Goal: Information Seeking & Learning: Check status

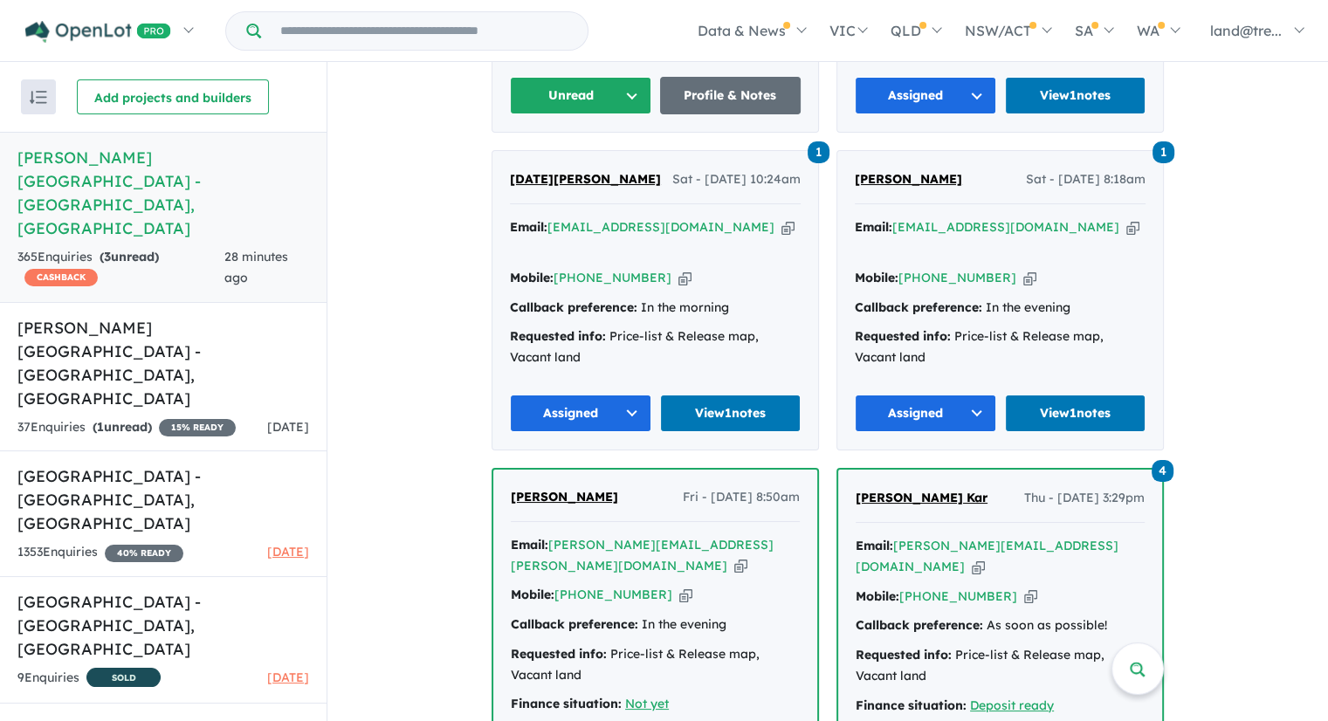
scroll to position [1029, 0]
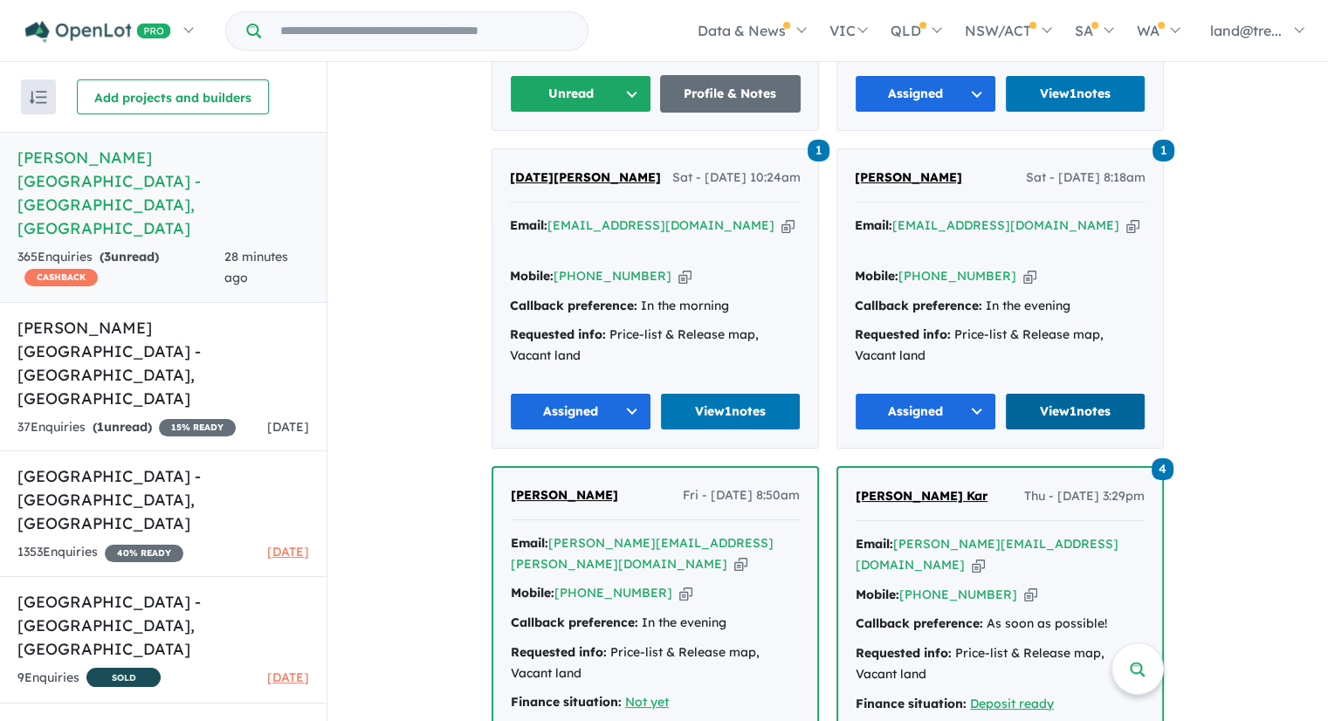
click at [1068, 393] on link "View 1 notes" at bounding box center [1075, 412] width 141 height 38
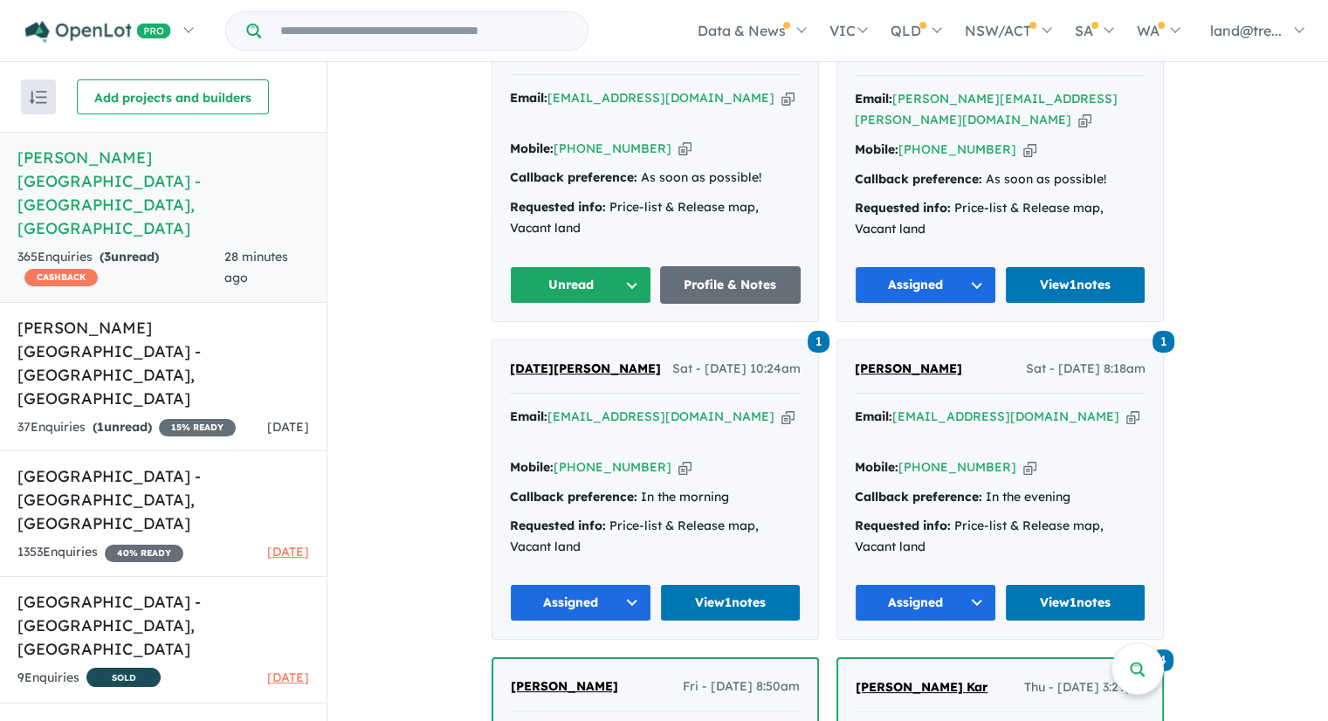
scroll to position [837, 0]
click at [552, 170] on strong "Callback preference:" at bounding box center [573, 178] width 127 height 16
click at [580, 267] on button "Unread" at bounding box center [580, 286] width 141 height 38
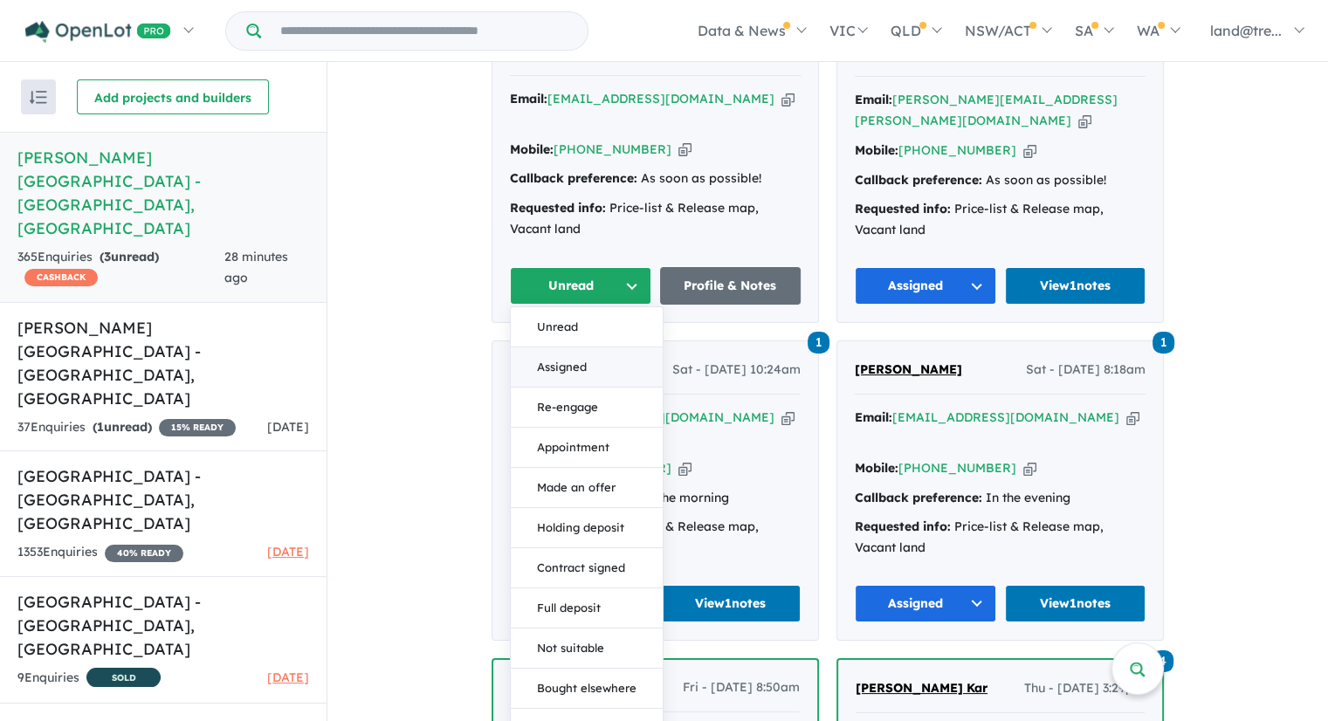
click at [575, 348] on button "Assigned" at bounding box center [587, 368] width 152 height 40
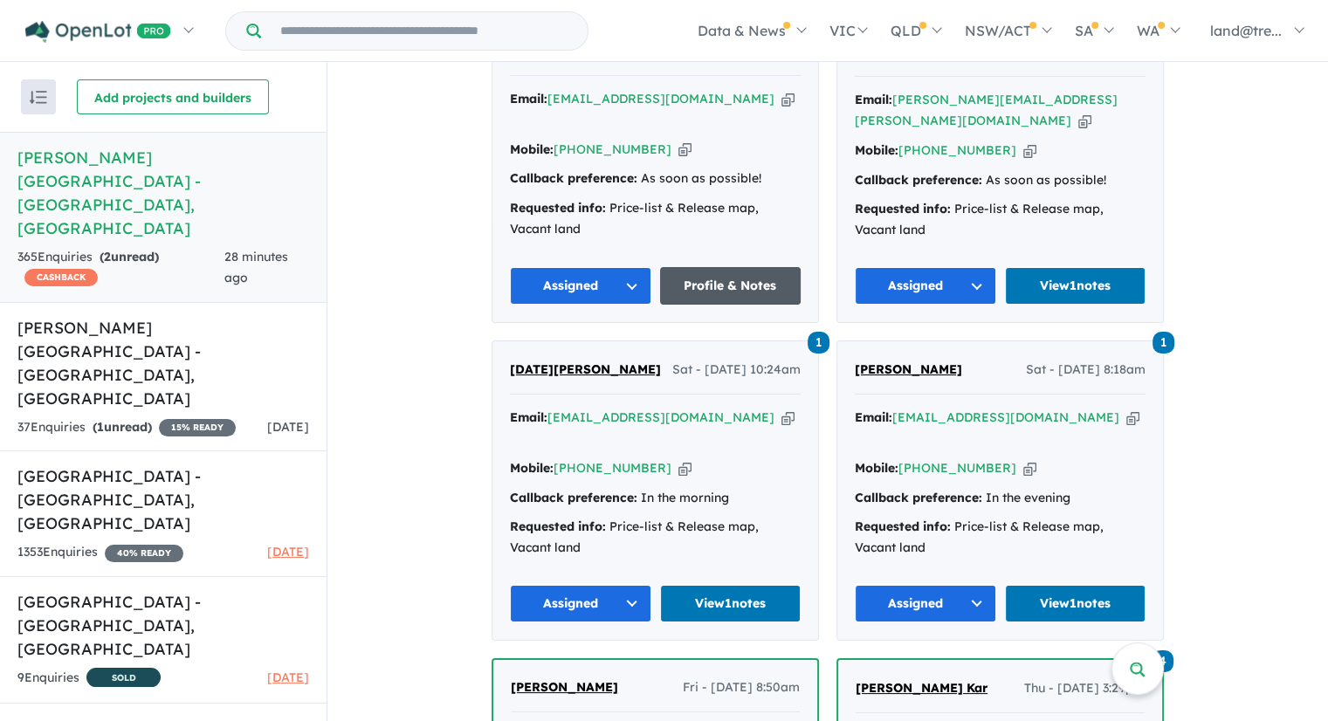
click at [702, 267] on link "Profile & Notes" at bounding box center [730, 286] width 141 height 38
